Goal: Transaction & Acquisition: Purchase product/service

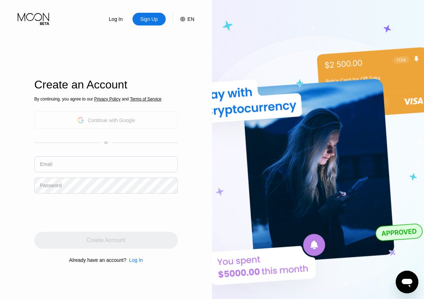
click at [136, 117] on div "Continue with Google" at bounding box center [106, 119] width 144 height 17
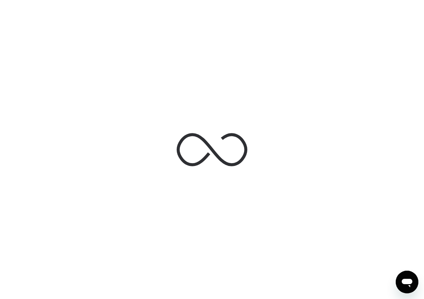
click at [327, 180] on div at bounding box center [212, 149] width 424 height 299
click at [250, 56] on div at bounding box center [212, 149] width 424 height 299
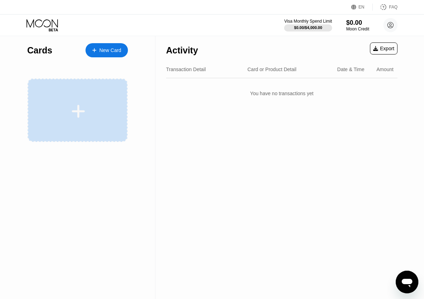
click at [95, 104] on div at bounding box center [79, 111] width 88 height 16
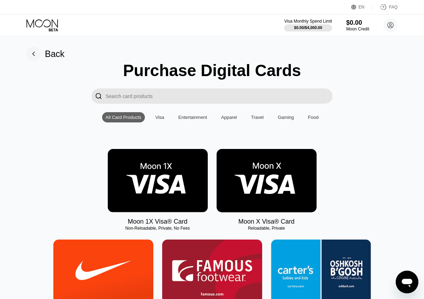
click at [180, 181] on img at bounding box center [158, 180] width 100 height 63
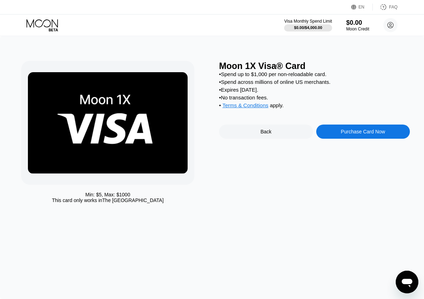
click at [255, 87] on div "• Expires in 2 months." at bounding box center [314, 90] width 191 height 6
click at [264, 132] on div "Back" at bounding box center [266, 132] width 11 height 6
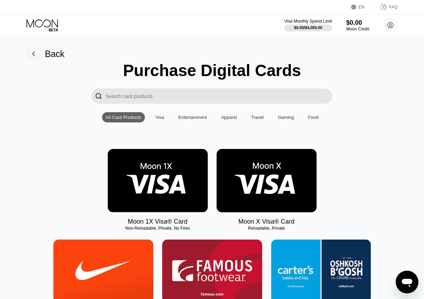
click at [271, 178] on img at bounding box center [267, 180] width 100 height 63
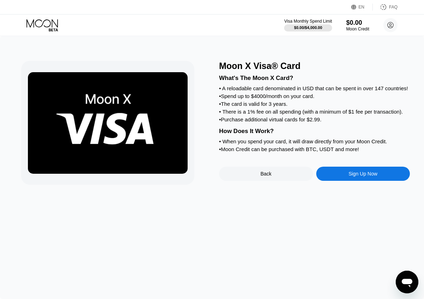
click at [354, 176] on div "Sign Up Now" at bounding box center [364, 174] width 94 height 14
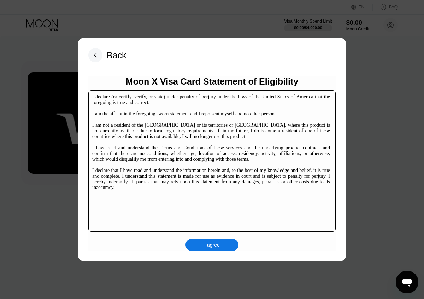
click at [225, 242] on div "I agree" at bounding box center [212, 245] width 53 height 12
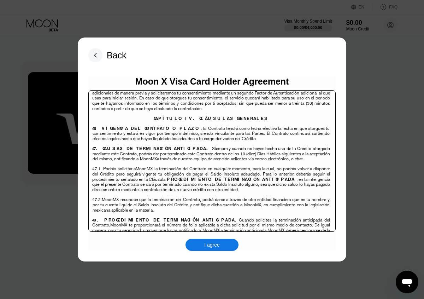
scroll to position [4519, 0]
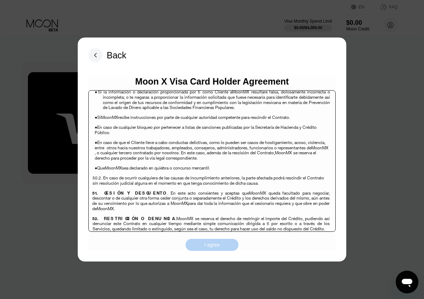
click at [220, 243] on div "I agree" at bounding box center [212, 245] width 53 height 12
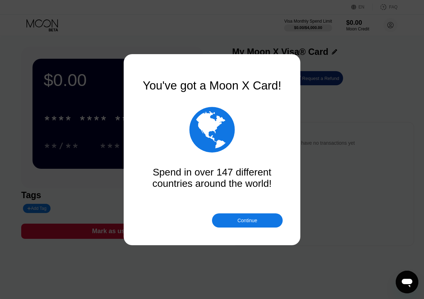
click at [235, 225] on div "Continue" at bounding box center [247, 220] width 71 height 14
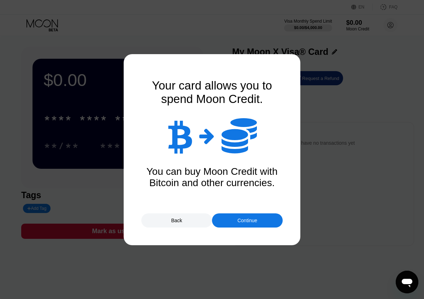
click at [235, 225] on div "Continue" at bounding box center [247, 220] width 71 height 14
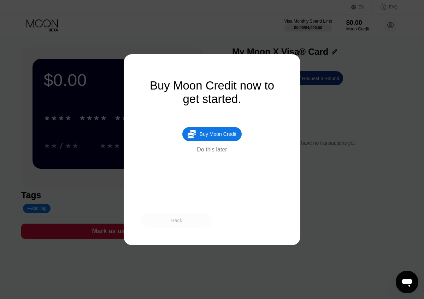
click at [181, 215] on div "Back" at bounding box center [176, 220] width 71 height 14
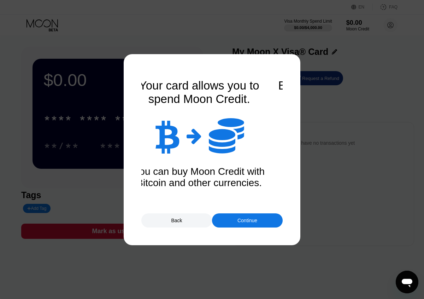
click at [232, 214] on div "Continue" at bounding box center [247, 220] width 71 height 14
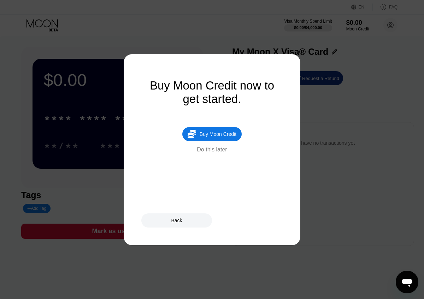
click at [210, 148] on div "Do this later" at bounding box center [212, 149] width 30 height 6
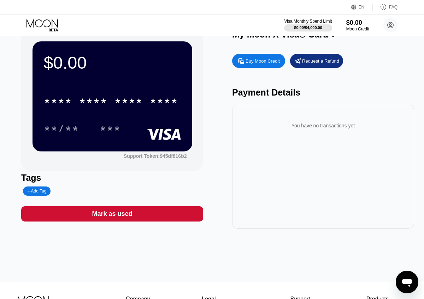
scroll to position [2, 0]
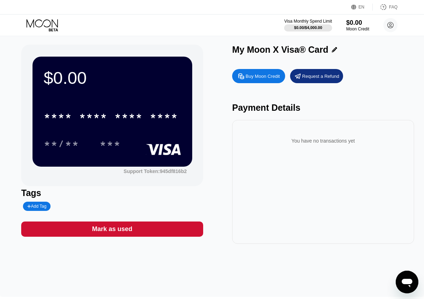
click at [172, 127] on div "* * * * * * * * * * * * **** **/** ***" at bounding box center [112, 123] width 137 height 42
click at [269, 79] on div "Buy Moon Credit" at bounding box center [258, 76] width 53 height 14
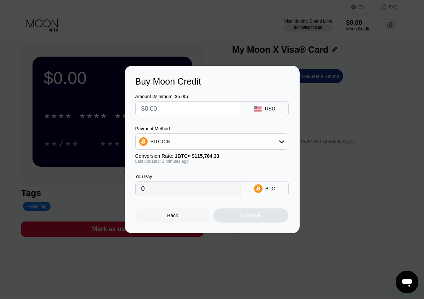
click at [208, 114] on input "text" at bounding box center [188, 109] width 94 height 14
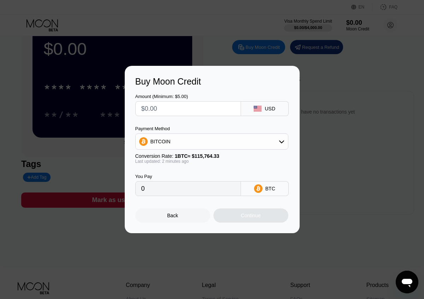
scroll to position [31, 0]
click at [198, 143] on div "BITCOIN" at bounding box center [212, 141] width 152 height 14
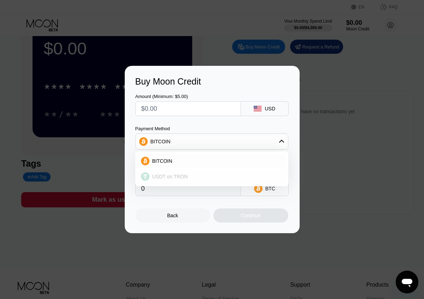
click at [195, 177] on div "USDT on TRON" at bounding box center [216, 177] width 133 height 6
type input "0.00"
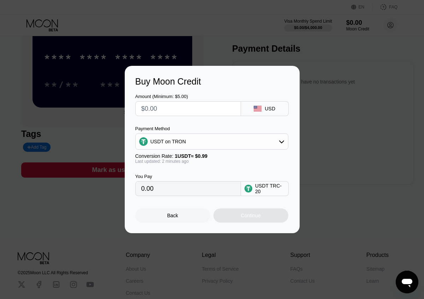
scroll to position [0, 0]
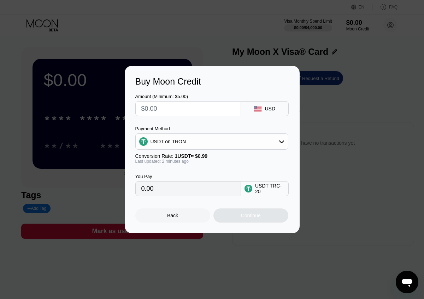
click at [211, 108] on input "text" at bounding box center [188, 109] width 94 height 14
type input "$5"
type input "5.05"
type input "$50"
type input "50.51"
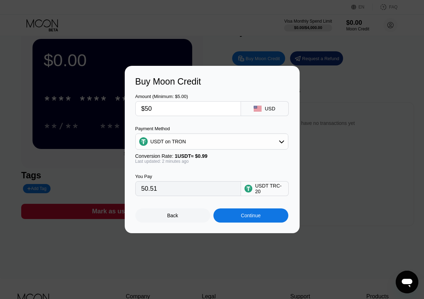
scroll to position [45, 0]
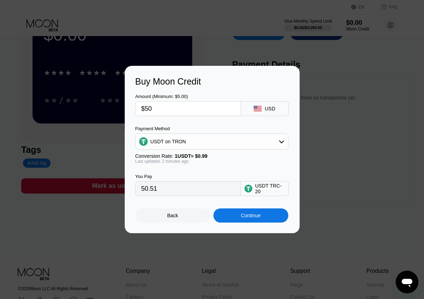
type input "$50"
click at [231, 162] on div "Last updated: 2 minutes ago" at bounding box center [211, 161] width 153 height 5
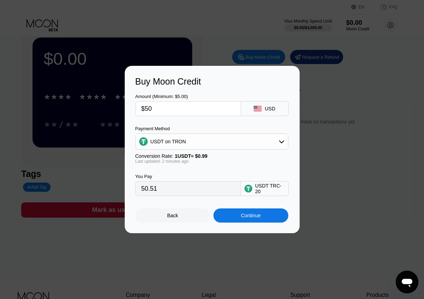
scroll to position [17, 0]
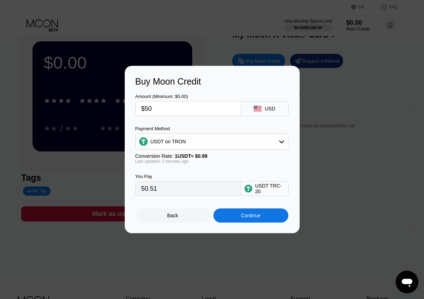
click at [192, 216] on div "Back" at bounding box center [172, 215] width 75 height 14
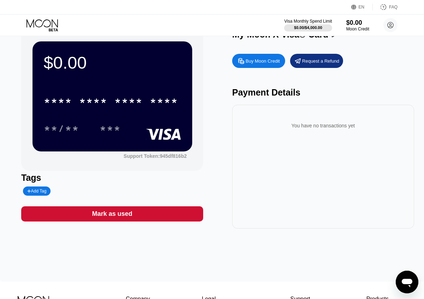
scroll to position [0, 0]
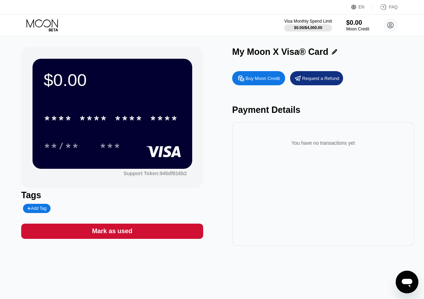
click at [266, 80] on div "Buy Moon Credit" at bounding box center [263, 78] width 34 height 6
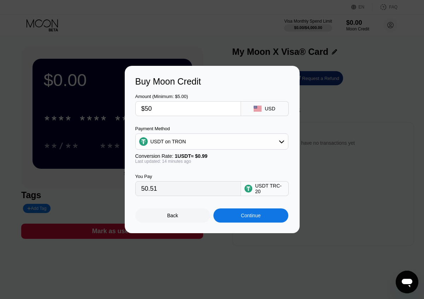
click at [289, 138] on div "Amount (Minimum: $5.00) $50 USD Payment Method USDT on TRON Conversion Rate: 1 …" at bounding box center [212, 141] width 154 height 109
click at [279, 140] on icon at bounding box center [282, 142] width 6 height 6
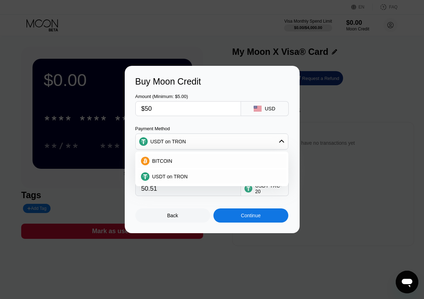
click at [279, 140] on icon at bounding box center [282, 142] width 6 height 6
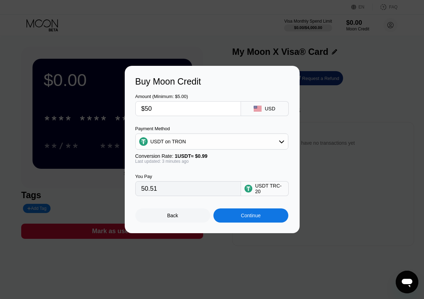
click at [195, 109] on input "$50" at bounding box center [188, 109] width 94 height 14
type input "$60"
type input "60.61"
click at [197, 115] on input "$60" at bounding box center [188, 109] width 94 height 14
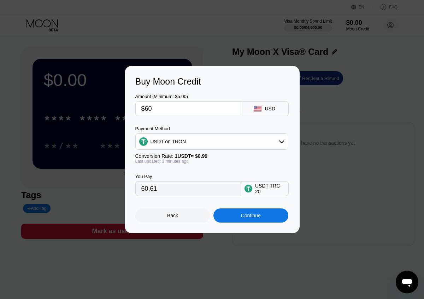
type input "$60"
click at [254, 218] on div "Continue" at bounding box center [251, 215] width 75 height 14
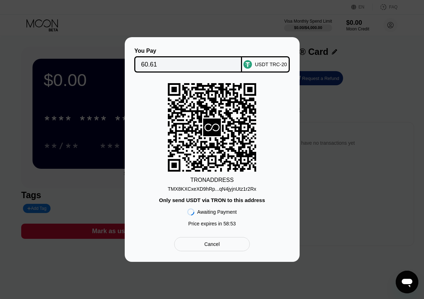
click at [216, 175] on div "TRON ADDRESS TMX8KXCxeXD9hRp...qN4jyjnUtz1r2Rx Only send USDT via TRON to this …" at bounding box center [212, 156] width 154 height 147
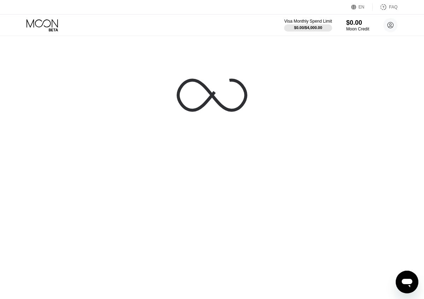
click at [233, 139] on div at bounding box center [212, 149] width 424 height 299
click at [217, 109] on icon at bounding box center [212, 95] width 71 height 71
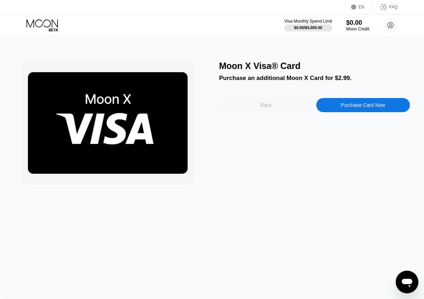
click at [288, 108] on div "Back" at bounding box center [266, 105] width 94 height 14
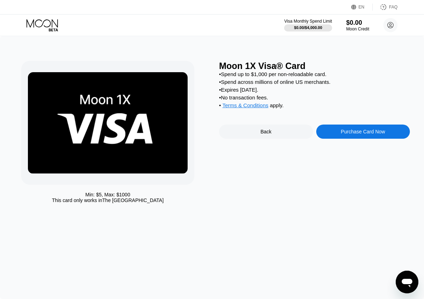
click at [344, 129] on div "Purchase Card Now" at bounding box center [363, 132] width 44 height 6
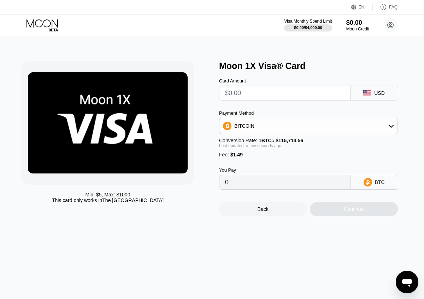
click at [344, 128] on div "BITCOIN" at bounding box center [309, 126] width 178 height 14
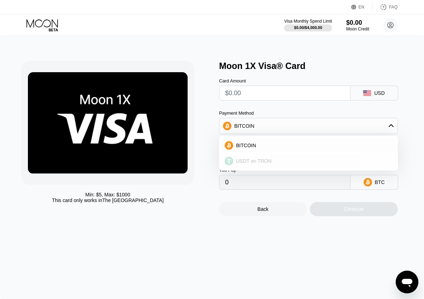
click at [333, 163] on div "USDT on TRON" at bounding box center [308, 161] width 175 height 14
type input "0.00"
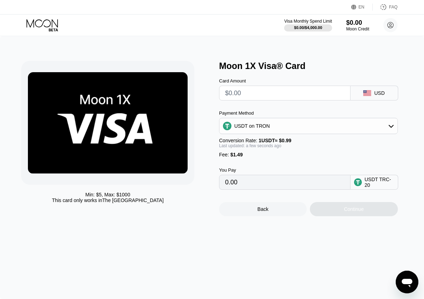
click at [302, 97] on input "text" at bounding box center [285, 93] width 120 height 14
type input "$5"
type input "6.56"
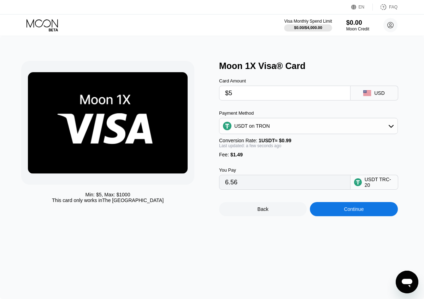
type input "$55"
type input "57.06"
type input "$55"
click at [354, 210] on div "Continue" at bounding box center [354, 209] width 20 height 6
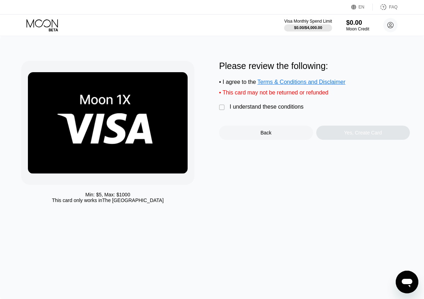
click at [242, 104] on div "I understand these conditions" at bounding box center [267, 107] width 74 height 6
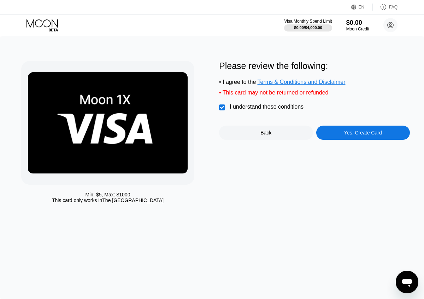
click at [338, 131] on div "Yes, Create Card" at bounding box center [364, 133] width 94 height 14
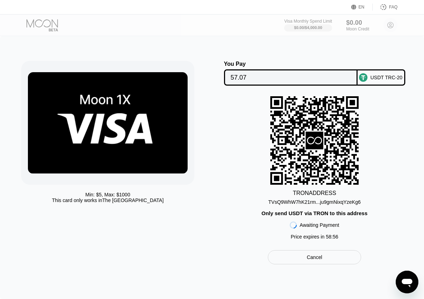
click at [329, 200] on div "TVsQ9WhW7hK21rm...ju9gmNixqYzeKg6" at bounding box center [314, 202] width 92 height 6
click at [319, 203] on div "TVsQ9WhW7hK21rm...ju9gmNixqYzeKg6" at bounding box center [314, 202] width 92 height 6
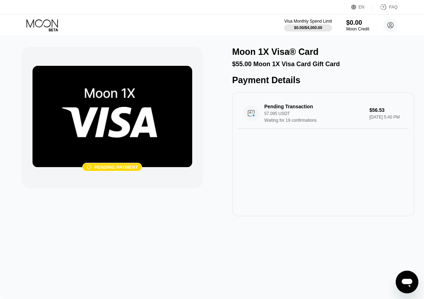
click at [377, 209] on div "Pending Transaction 57.095 USDT Waiting for 19 confirmations $56.53 [DATE] 5:40…" at bounding box center [323, 154] width 182 height 124
click at [301, 125] on div "Pending Transaction 57.095 USDT Waiting for 19 confirmations $56.53 [DATE] 5:40…" at bounding box center [323, 113] width 171 height 31
click at [259, 141] on div "Pending Transaction 57.095 USDT Waiting for 19 confirmations $56.53 [DATE] 5:40…" at bounding box center [323, 154] width 182 height 124
click at [163, 123] on img at bounding box center [113, 117] width 160 height 102
click at [121, 159] on img at bounding box center [113, 117] width 160 height 102
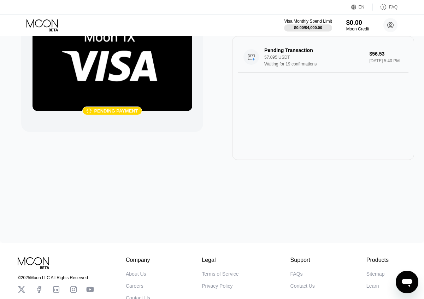
scroll to position [0, 0]
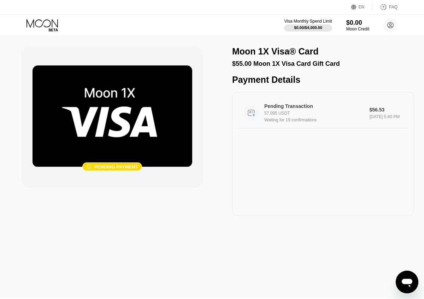
click at [316, 106] on div "Pending Transaction" at bounding box center [315, 106] width 101 height 6
click at [273, 118] on div "Waiting for 19 confirmations" at bounding box center [319, 119] width 108 height 5
click at [186, 94] on img at bounding box center [113, 116] width 160 height 102
click at [47, 24] on icon at bounding box center [43, 25] width 33 height 12
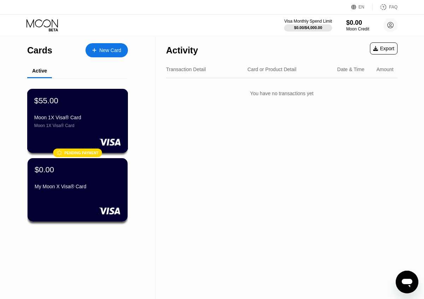
click at [94, 126] on div "Moon 1X Visa® Card" at bounding box center [77, 125] width 87 height 5
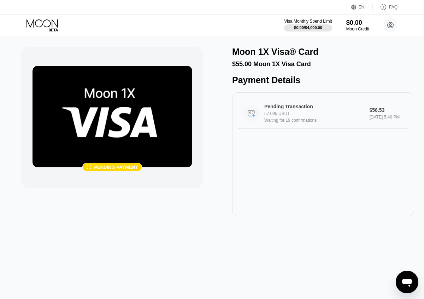
click at [278, 100] on div "Pending Transaction 57.095 USDT Waiting for 19 confirmations $56.53 [DATE] 5:40…" at bounding box center [323, 113] width 171 height 31
click at [76, 25] on div "Visa Monthly Spend Limit $0.00 / $4,000.00 $0.00 Moon Credit Allu [PERSON_NAME]…" at bounding box center [212, 25] width 424 height 21
click at [51, 25] on icon at bounding box center [43, 25] width 33 height 12
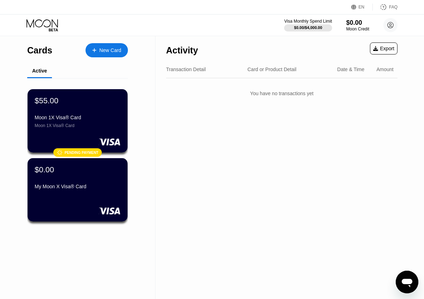
click at [105, 53] on div "New Card" at bounding box center [110, 50] width 22 height 6
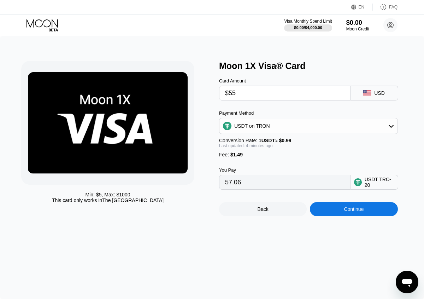
click at [338, 207] on div "Continue" at bounding box center [354, 209] width 88 height 14
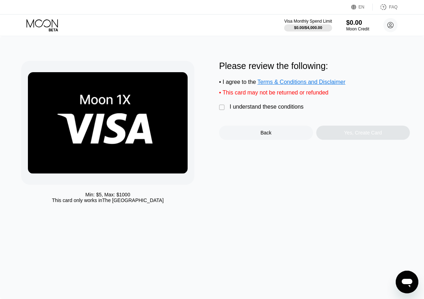
click at [253, 105] on div "I understand these conditions" at bounding box center [267, 107] width 74 height 6
click at [335, 128] on div "Yes, Create Card" at bounding box center [364, 133] width 94 height 14
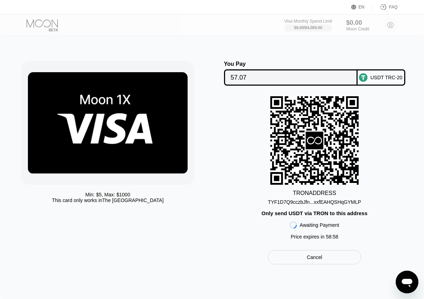
click at [334, 202] on div "TYF1D7Q9cczbJfn...xxfEAHQSHqGYMLP" at bounding box center [314, 202] width 93 height 6
click at [305, 200] on div "TYF1D7Q9cczbJfn...xxfEAHQSHqGYMLP" at bounding box center [314, 202] width 93 height 6
click at [269, 157] on div "TRON ADDRESS TYF1D7Q9cczbJfn...xxfEAHQSHqGYMLP Only send USDT via TRON to this …" at bounding box center [314, 169] width 191 height 147
click at [296, 204] on div "TYF1D7Q9cczbJfn...xxfEAHQSHqGYMLP" at bounding box center [314, 202] width 93 height 6
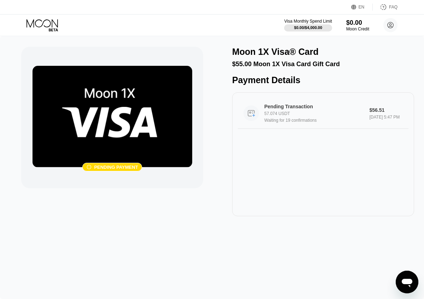
click at [272, 115] on div "Pending Transaction 57.074 USDT Waiting for 19 confirmations" at bounding box center [319, 113] width 108 height 19
click at [216, 121] on div " Pending payment Moon 1X Visa® Card $55.00 Moon 1X Visa Card Gift Card Payment…" at bounding box center [212, 131] width 382 height 169
click at [129, 147] on img at bounding box center [113, 117] width 160 height 102
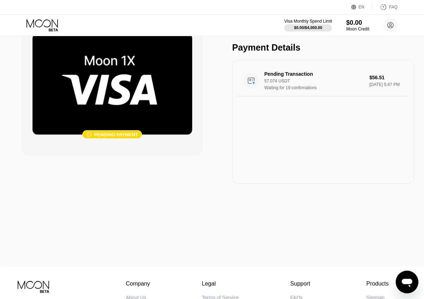
scroll to position [34, 0]
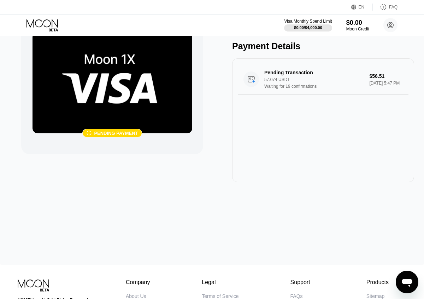
click at [281, 127] on div "Pending Transaction 57.074 USDT Waiting for 19 confirmations $56.51 [DATE] 5:47…" at bounding box center [323, 120] width 182 height 124
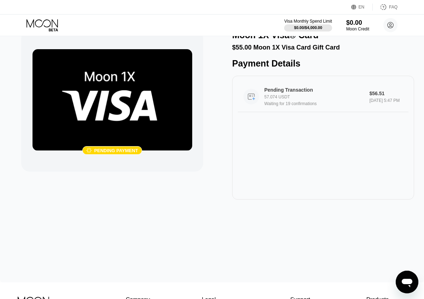
scroll to position [16, 0]
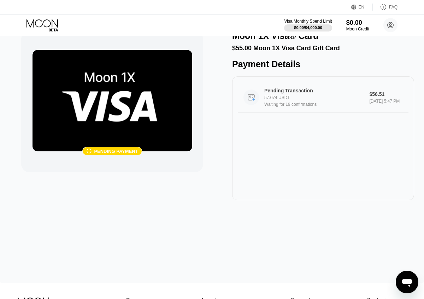
click at [296, 137] on div "Pending Transaction 57.074 USDT Waiting for 19 confirmations $56.51 [DATE] 5:47…" at bounding box center [323, 138] width 182 height 124
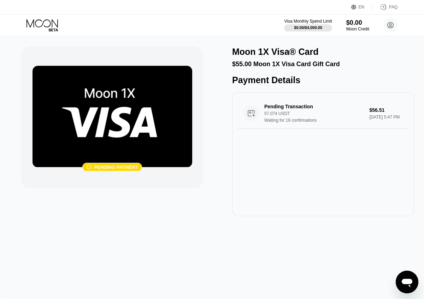
click at [304, 87] on div "Payment Details Pending Transaction 57.074 USDT Waiting for 19 confirmations $5…" at bounding box center [323, 145] width 182 height 141
click at [208, 131] on div " Pending payment Moon 1X Visa® Card $55.00 Moon 1X Visa Card Gift Card Payment…" at bounding box center [212, 131] width 382 height 169
click at [57, 27] on icon at bounding box center [43, 25] width 33 height 12
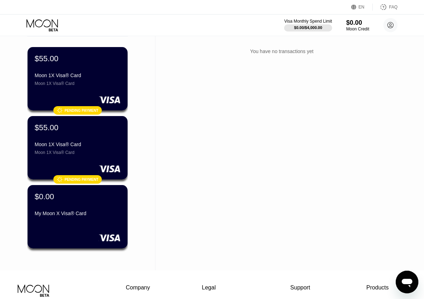
scroll to position [42, 0]
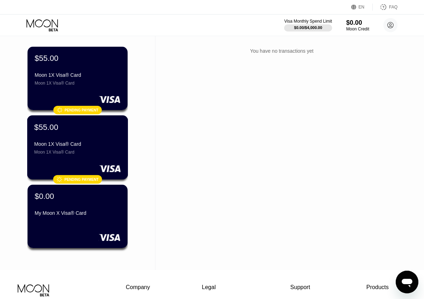
click at [93, 164] on div "$55.00 Moon 1X Visa® Card Moon 1X Visa® Card  Pending payment" at bounding box center [77, 147] width 101 height 64
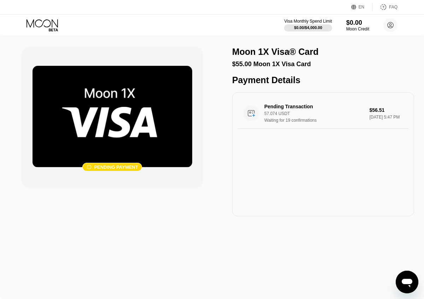
scroll to position [0, 0]
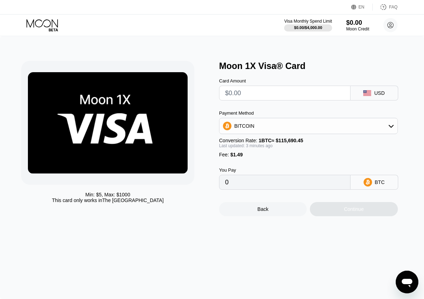
click at [50, 25] on icon at bounding box center [43, 25] width 33 height 12
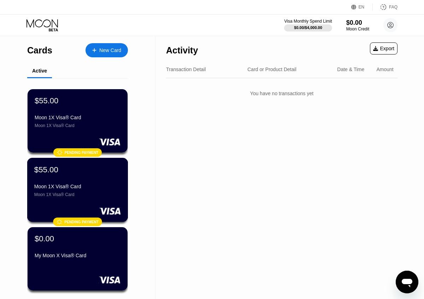
click at [80, 182] on div "$55.00 Moon 1X Visa® Card Moon 1X Visa® Card" at bounding box center [77, 181] width 87 height 32
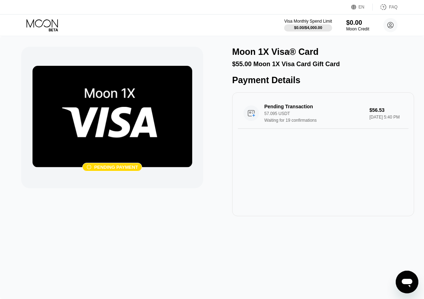
click at [119, 132] on img at bounding box center [113, 117] width 160 height 102
click at [119, 166] on div "Pending payment" at bounding box center [116, 166] width 44 height 5
click at [257, 109] on circle at bounding box center [252, 113] width 16 height 16
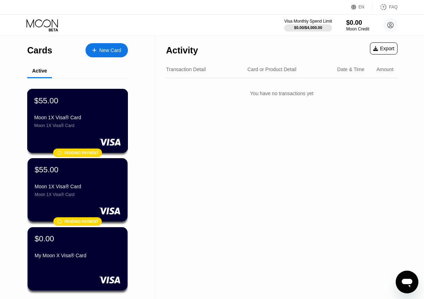
click at [75, 127] on div "Moon 1X Visa® Card" at bounding box center [77, 125] width 87 height 5
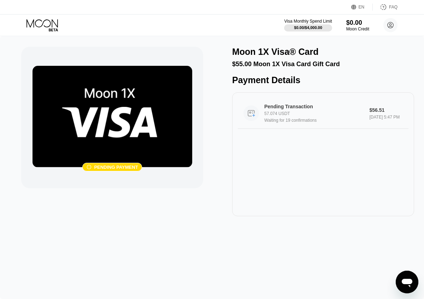
click at [286, 118] on div "Waiting for 19 confirmations" at bounding box center [319, 120] width 108 height 5
click at [234, 126] on div "Pending Transaction 57.074 USDT Waiting for 19 confirmations $56.51 [DATE] 5:47…" at bounding box center [323, 154] width 182 height 124
click at [206, 47] on div " Pending payment Moon 1X Visa® Card $55.00 Moon 1X Visa Card Gift Card Payment…" at bounding box center [212, 131] width 382 height 169
click at [54, 27] on icon at bounding box center [43, 25] width 33 height 12
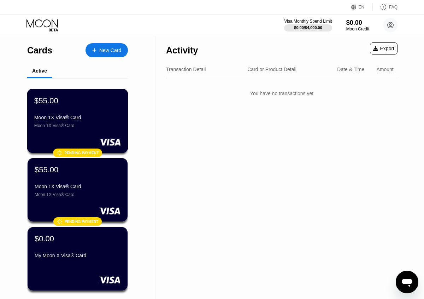
click at [118, 125] on div "Moon 1X Visa® Card" at bounding box center [77, 125] width 87 height 5
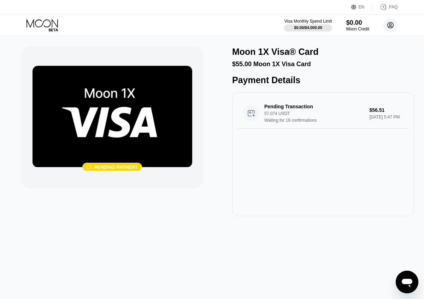
click at [395, 27] on circle at bounding box center [391, 25] width 14 height 14
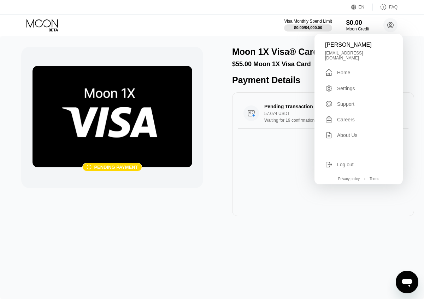
click at [350, 86] on div "Settings" at bounding box center [346, 89] width 18 height 6
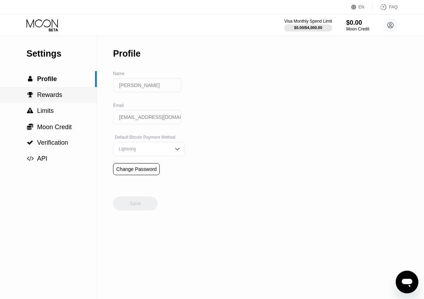
click at [68, 94] on div " Rewards" at bounding box center [48, 94] width 97 height 7
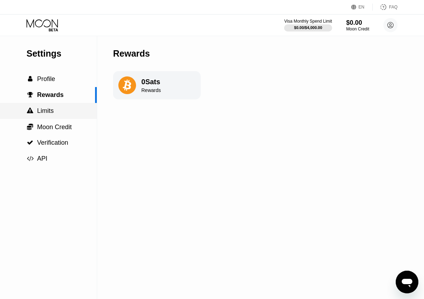
click at [56, 110] on div " Limits" at bounding box center [48, 110] width 97 height 7
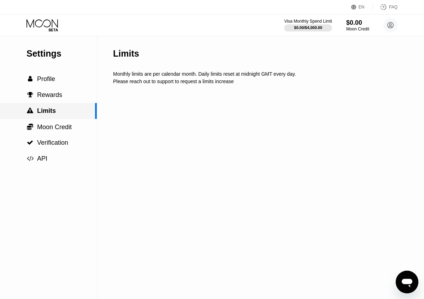
click at [56, 125] on span "Moon Credit" at bounding box center [54, 126] width 35 height 7
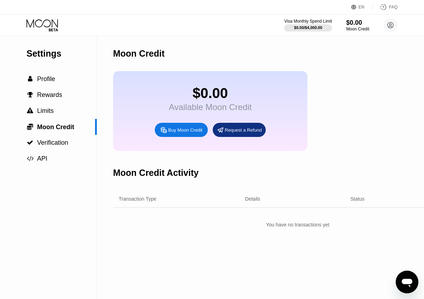
click at [35, 16] on div "Visa Monthly Spend Limit $0.00 / $4,000.00 $0.00 Moon Credit Allu [PERSON_NAME]…" at bounding box center [212, 25] width 424 height 21
click at [44, 23] on icon at bounding box center [43, 25] width 33 height 12
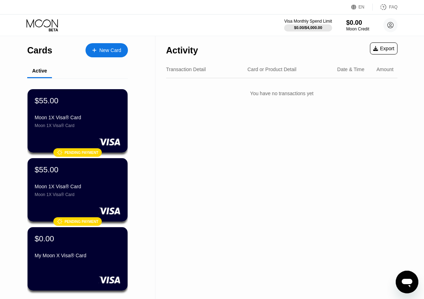
click at [96, 106] on div "$55.00 Moon 1X Visa® Card Moon 1X Visa® Card" at bounding box center [78, 112] width 86 height 32
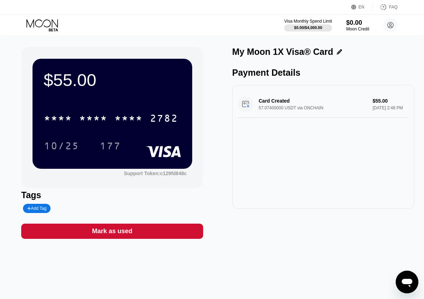
click at [160, 157] on div "$55.00 * * * * * * * * * * * * 2782 10/25 177" at bounding box center [113, 114] width 160 height 110
click at [163, 136] on div "* * * * * * * * * * * * 2782 10/25 177" at bounding box center [112, 125] width 137 height 42
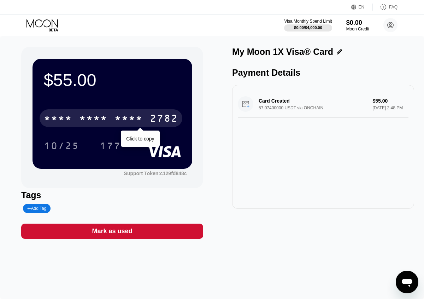
click at [125, 114] on div "* * * *" at bounding box center [129, 119] width 28 height 11
click at [92, 121] on div "6500" at bounding box center [93, 119] width 28 height 11
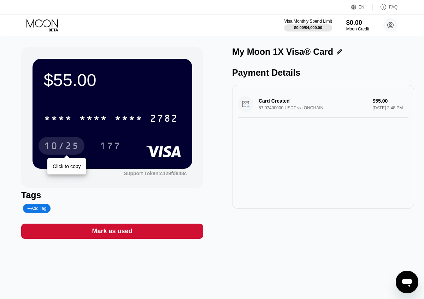
click at [67, 142] on div "10/25" at bounding box center [61, 146] width 35 height 11
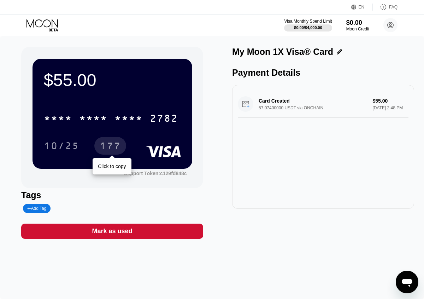
click at [106, 143] on div "177" at bounding box center [110, 146] width 21 height 11
